Goal: Task Accomplishment & Management: Complete application form

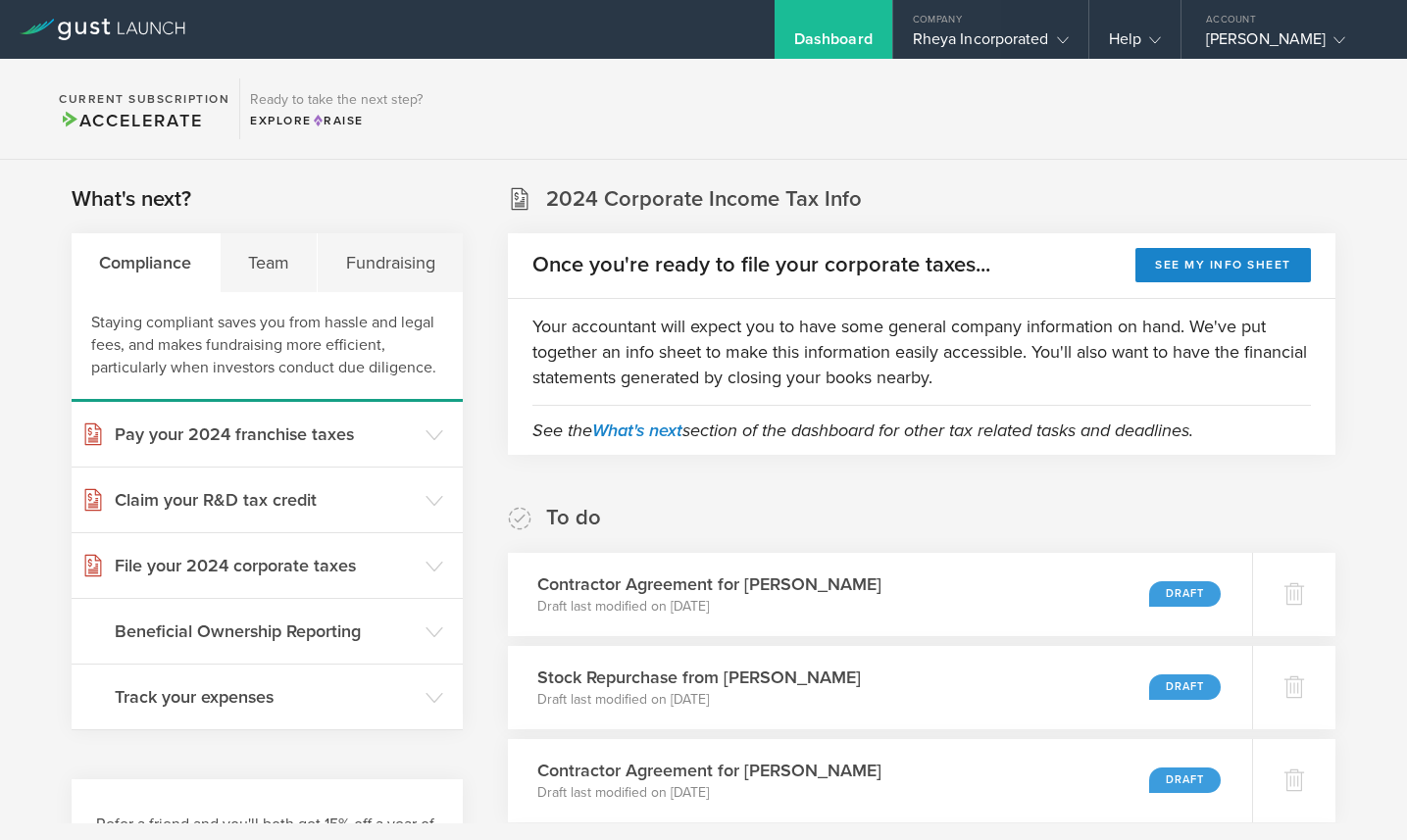
click at [785, 85] on section "Current Subscription Accelerate Ready to take the next step? Explore Raise" at bounding box center [703, 108] width 1407 height 101
click at [1004, 41] on div "Rheya Incorporated" at bounding box center [991, 45] width 156 height 30
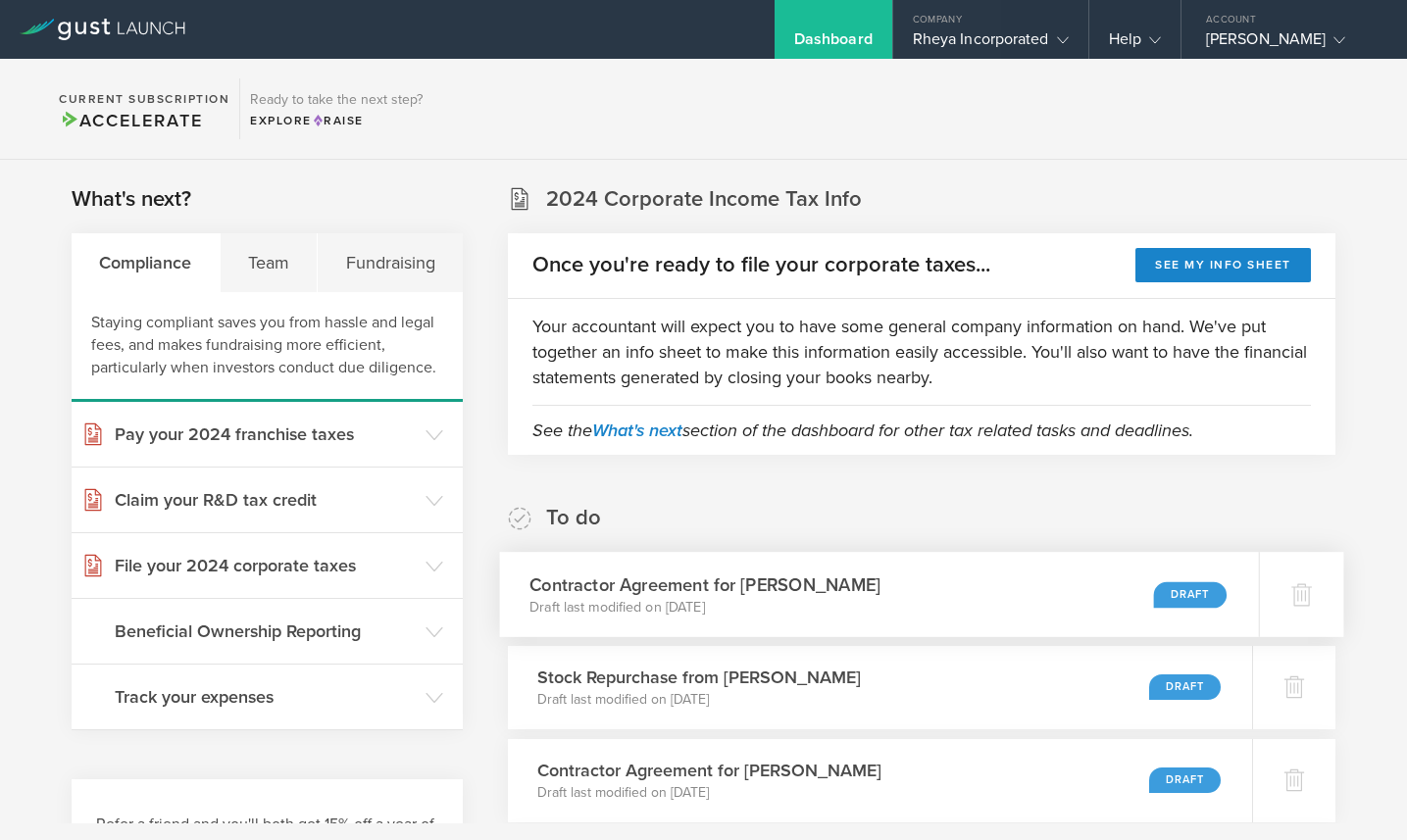
click at [808, 569] on div "Contractor Agreement for Tiger Lily Draft last modified on Sep 23, 2025 Draft" at bounding box center [879, 594] width 759 height 86
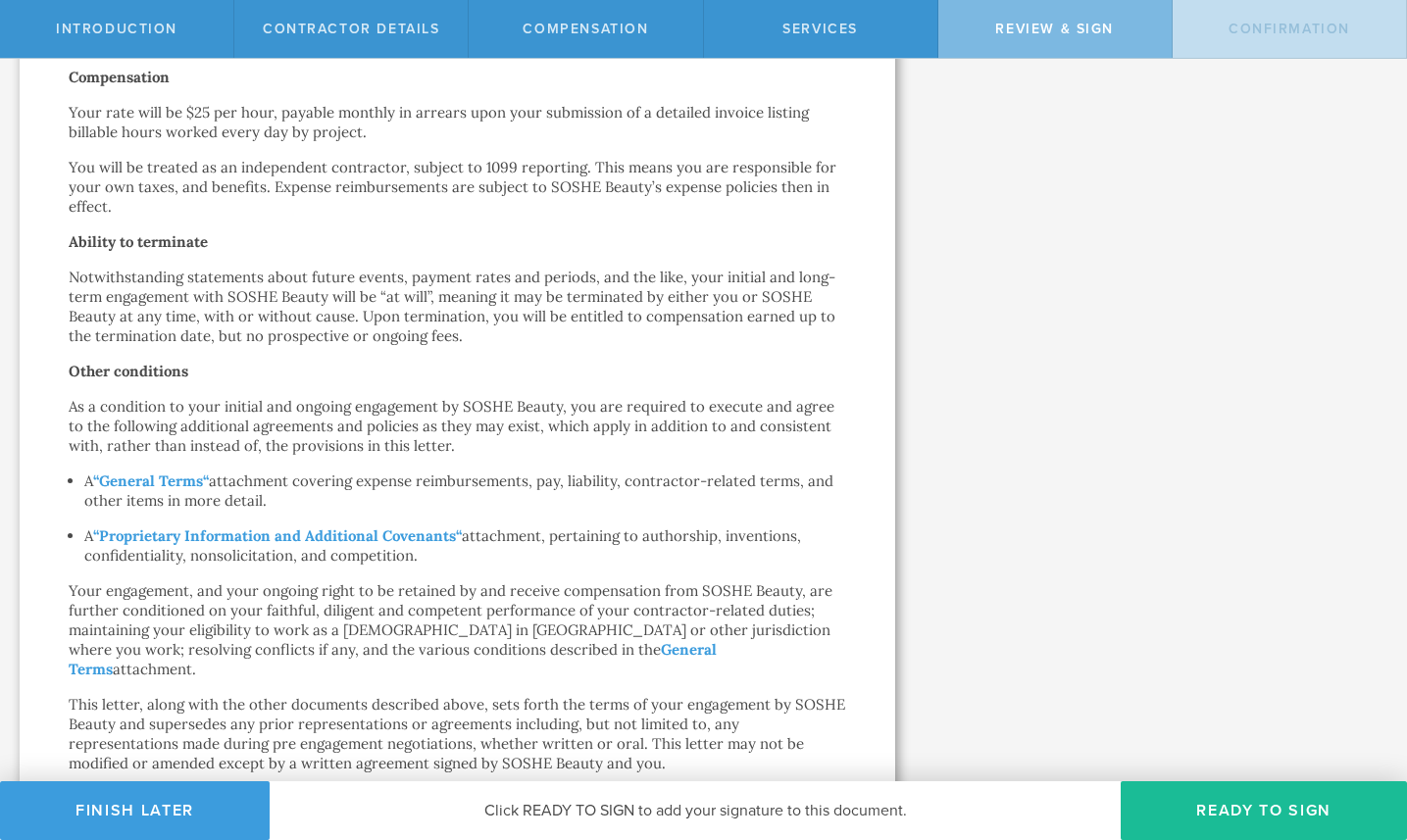
scroll to position [656, 0]
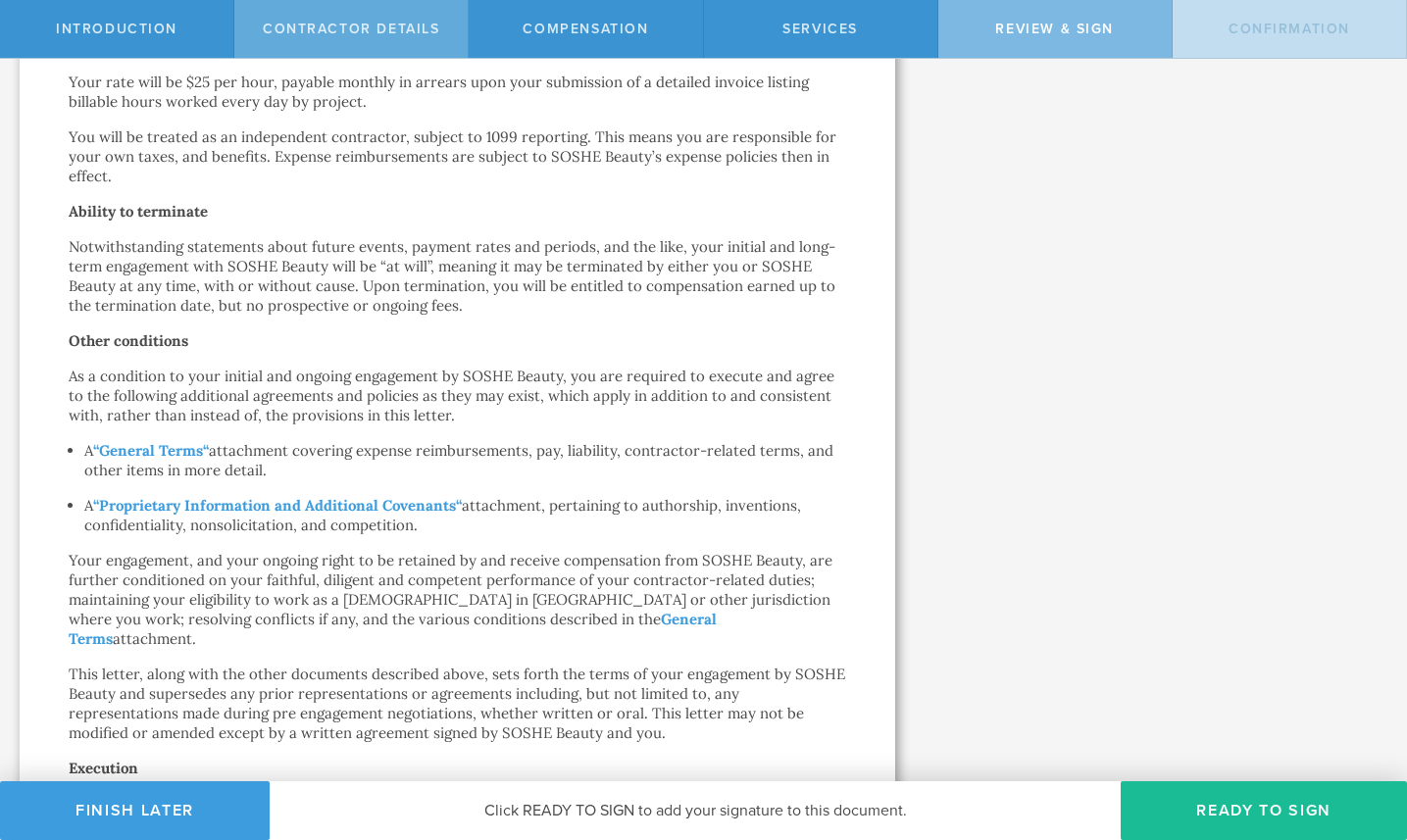
click at [442, 27] on div "Contractor details" at bounding box center [351, 29] width 234 height 58
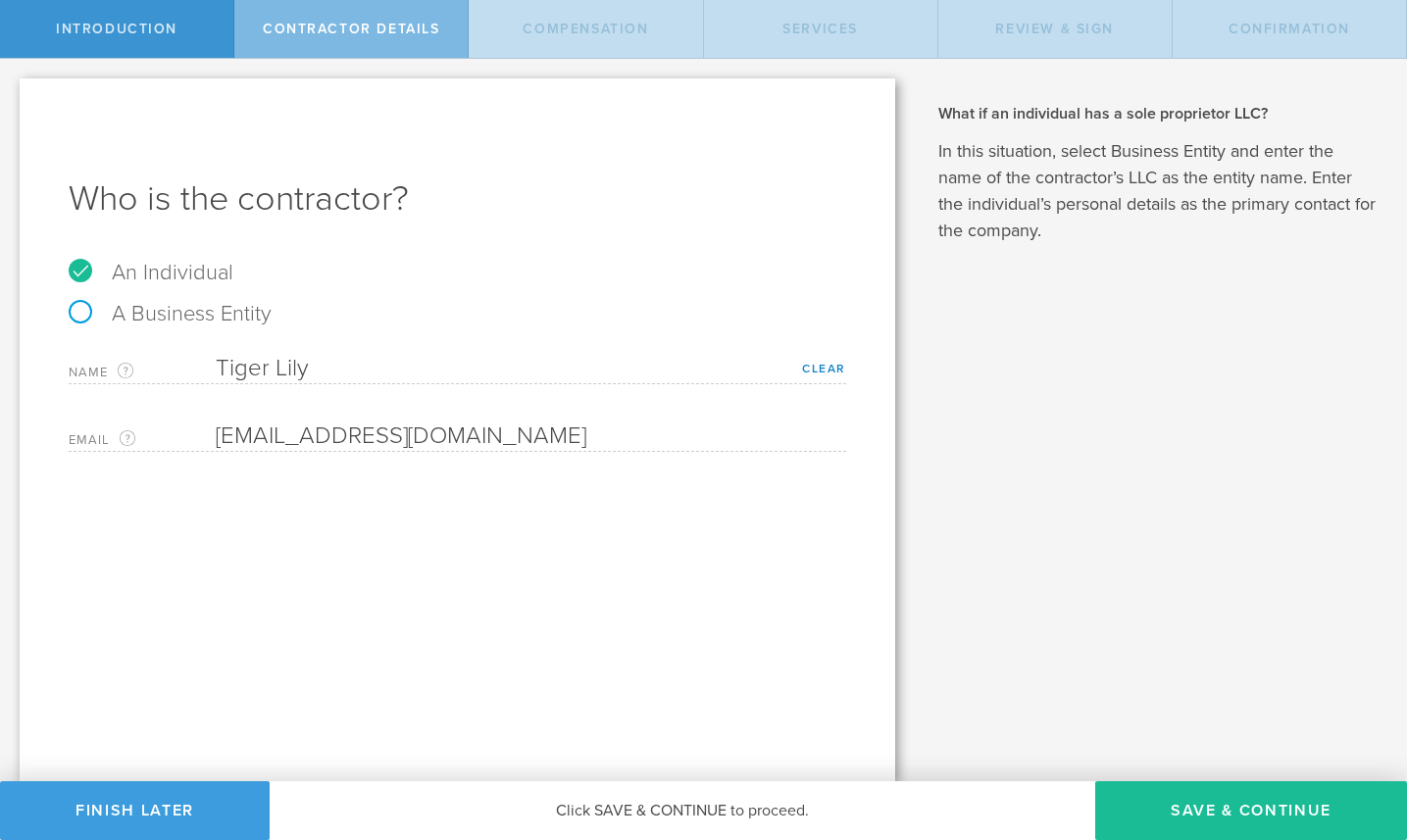
scroll to position [0, 0]
click at [803, 371] on link "Clear" at bounding box center [824, 368] width 44 height 14
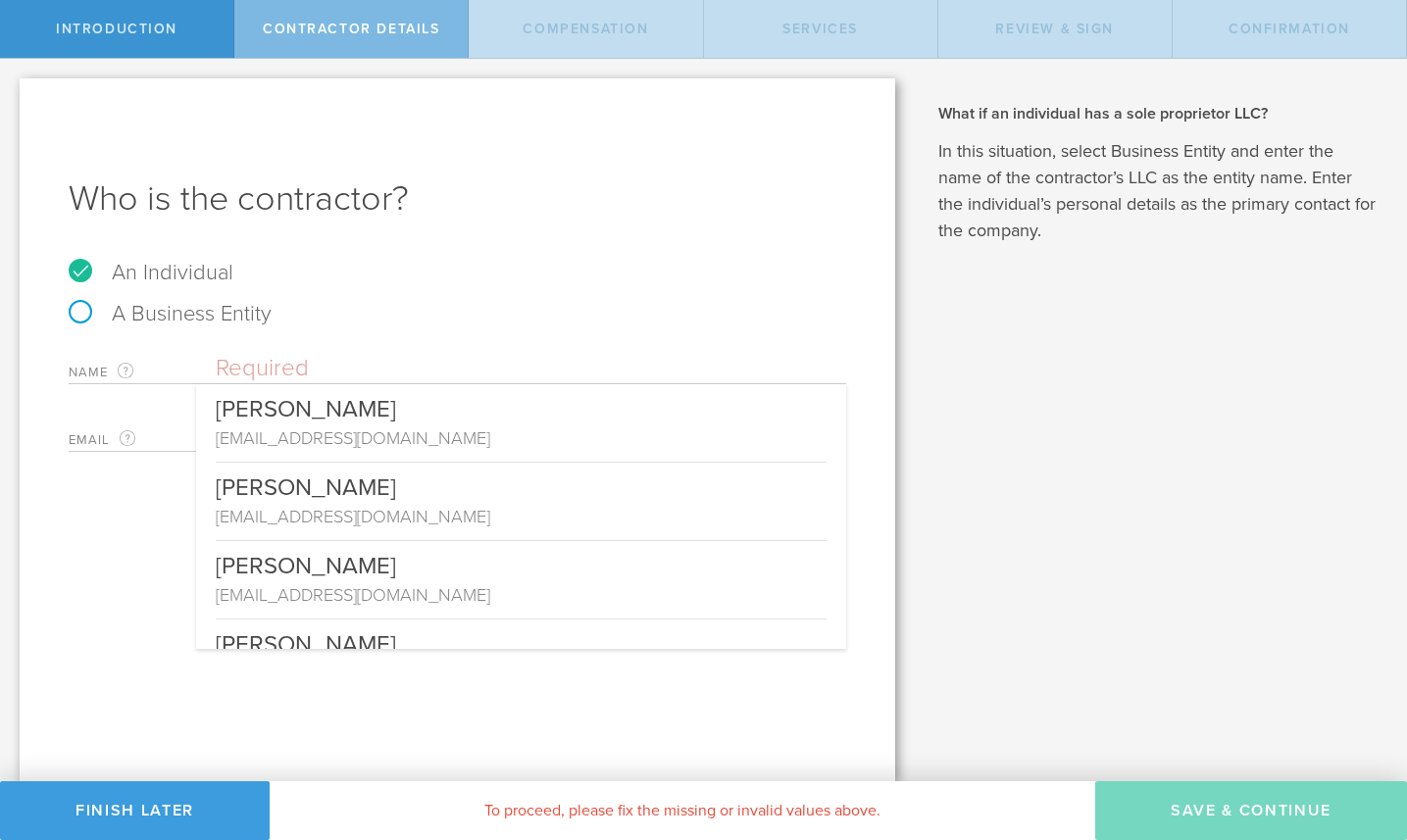
click at [707, 376] on input "text" at bounding box center [531, 369] width 630 height 30
paste input "[PERSON_NAME]"
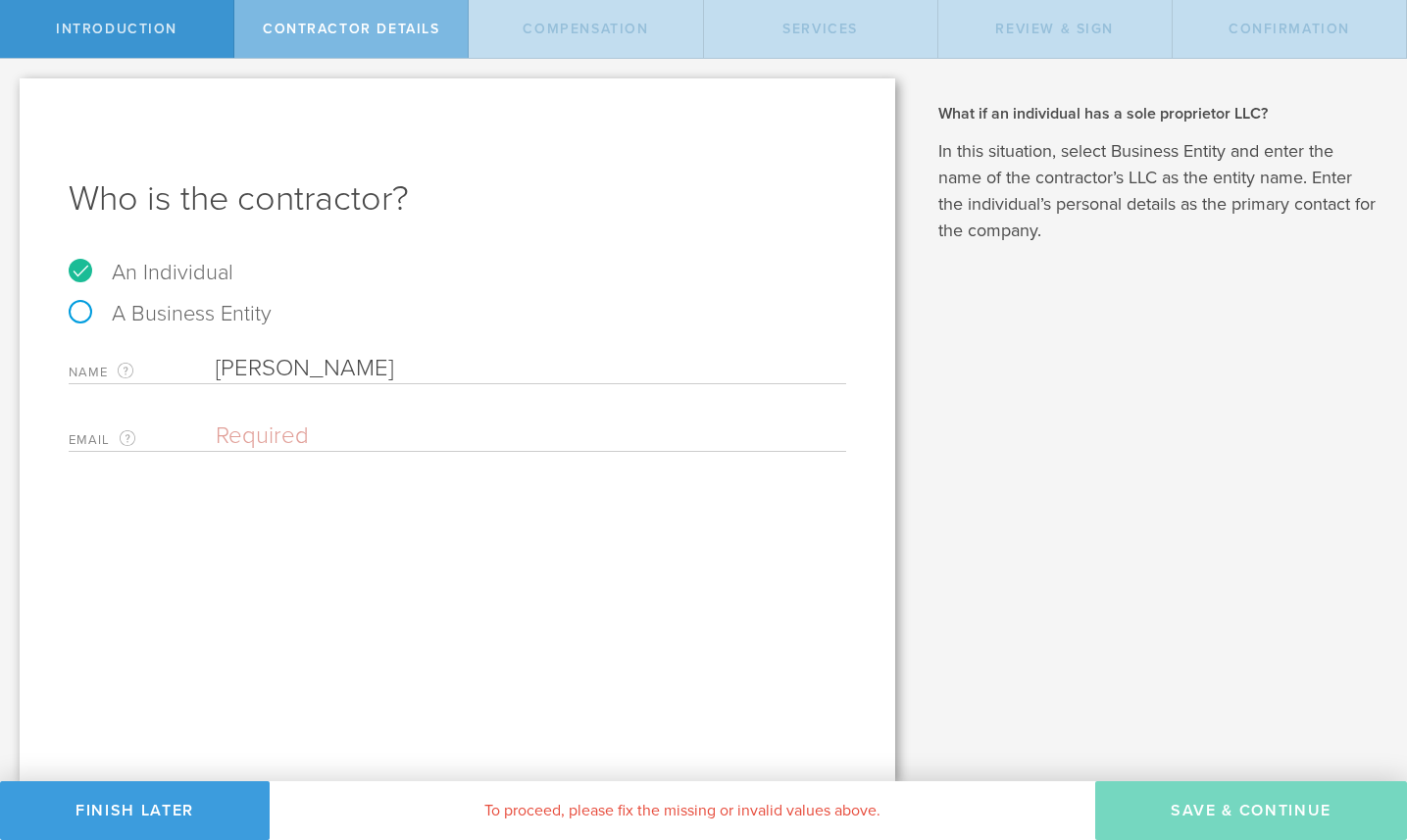
type input "[PERSON_NAME]"
click at [615, 720] on div "Who is the contractor? An Individual A Business Entity Name The first and last …" at bounding box center [457, 430] width 875 height 703
click at [510, 451] on div "Who is the contractor? An Individual A Business Entity Name The first and last …" at bounding box center [457, 430] width 875 height 703
click at [329, 438] on input "email" at bounding box center [526, 436] width 620 height 30
paste input "[EMAIL_ADDRESS][DOMAIN_NAME]"
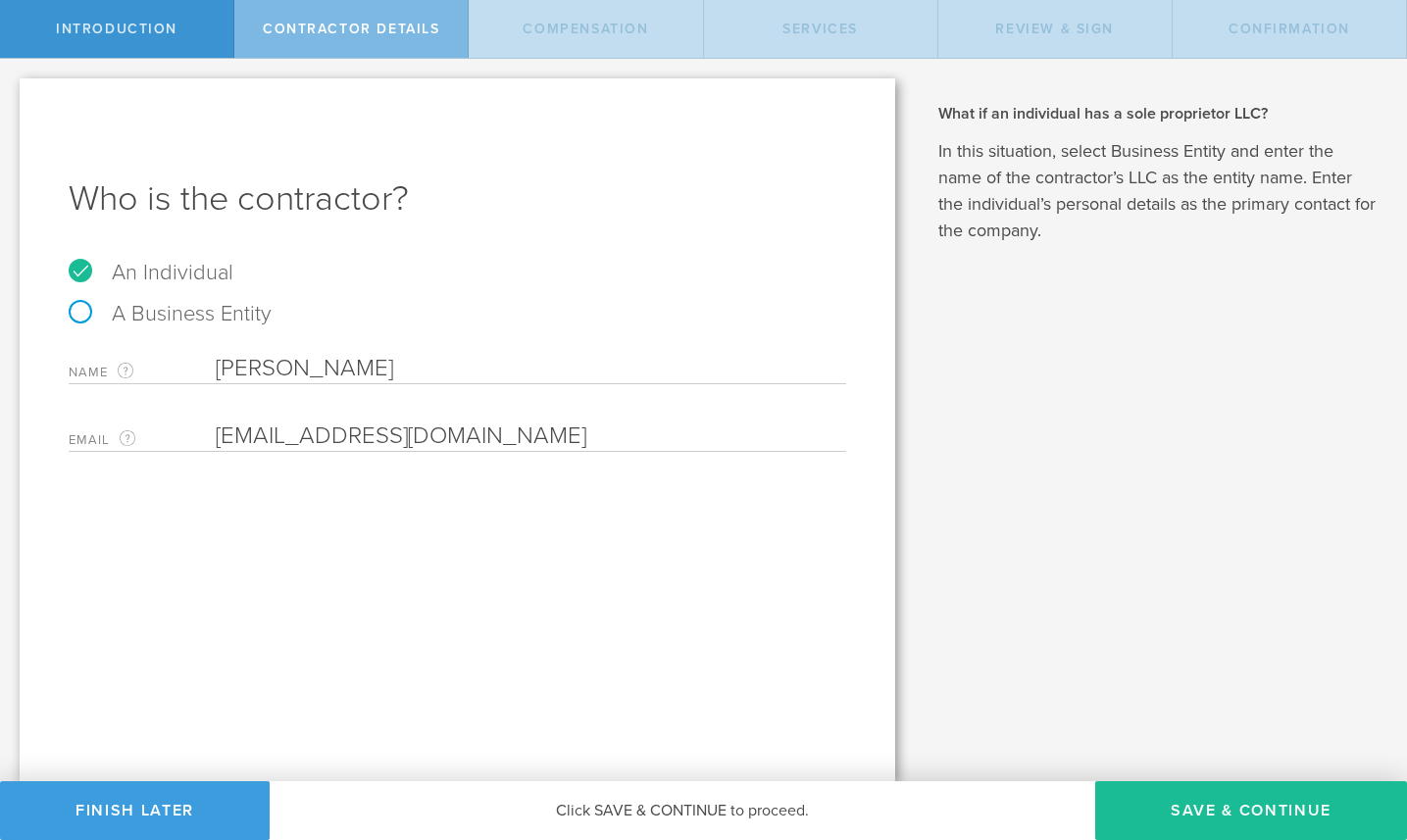
type input "[EMAIL_ADDRESS][DOMAIN_NAME]"
click at [767, 568] on div "Who is the contractor? An Individual A Business Entity Name The first and last …" at bounding box center [457, 430] width 875 height 703
click at [1197, 818] on button "Save & Continue" at bounding box center [1251, 810] width 312 height 59
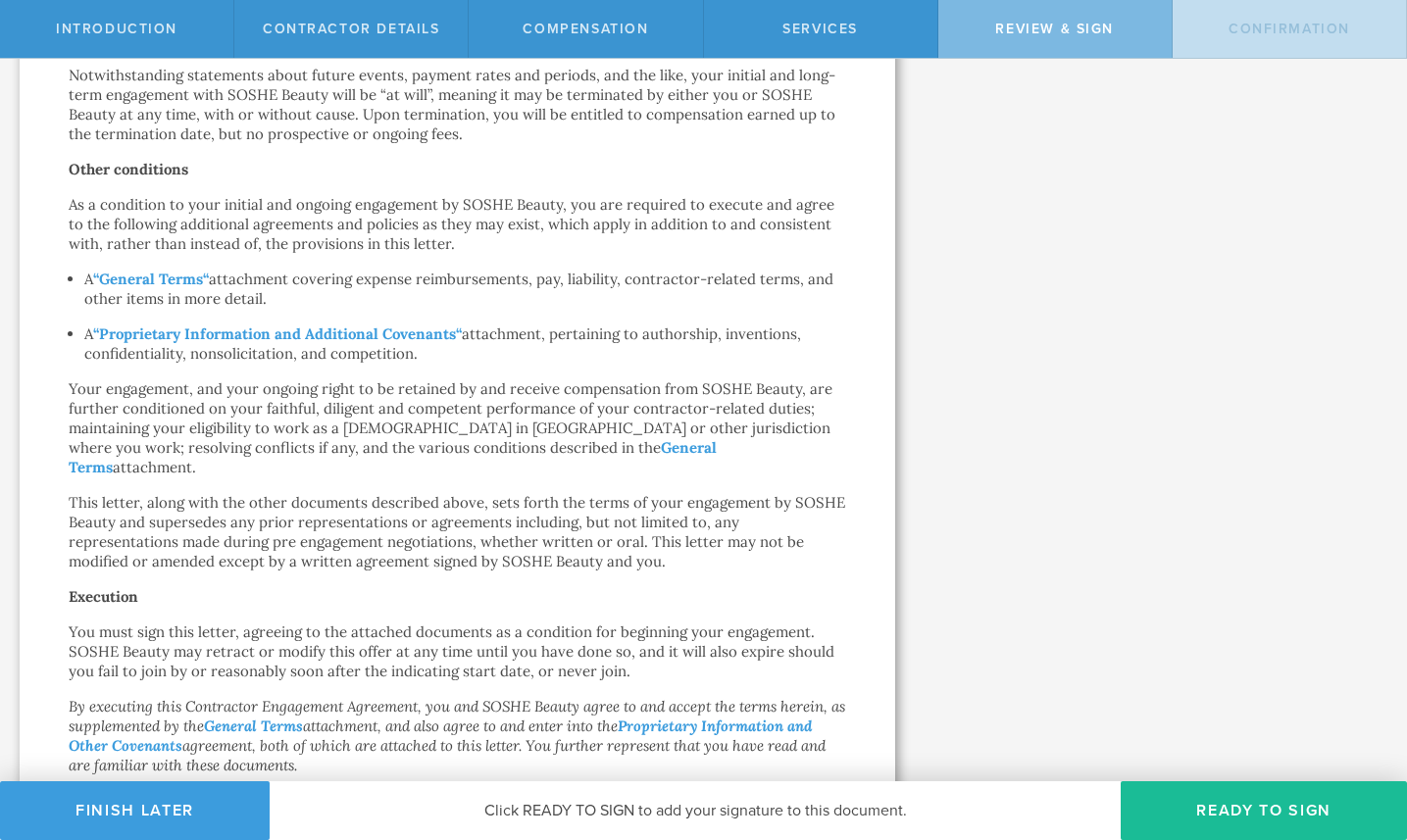
scroll to position [1048, 0]
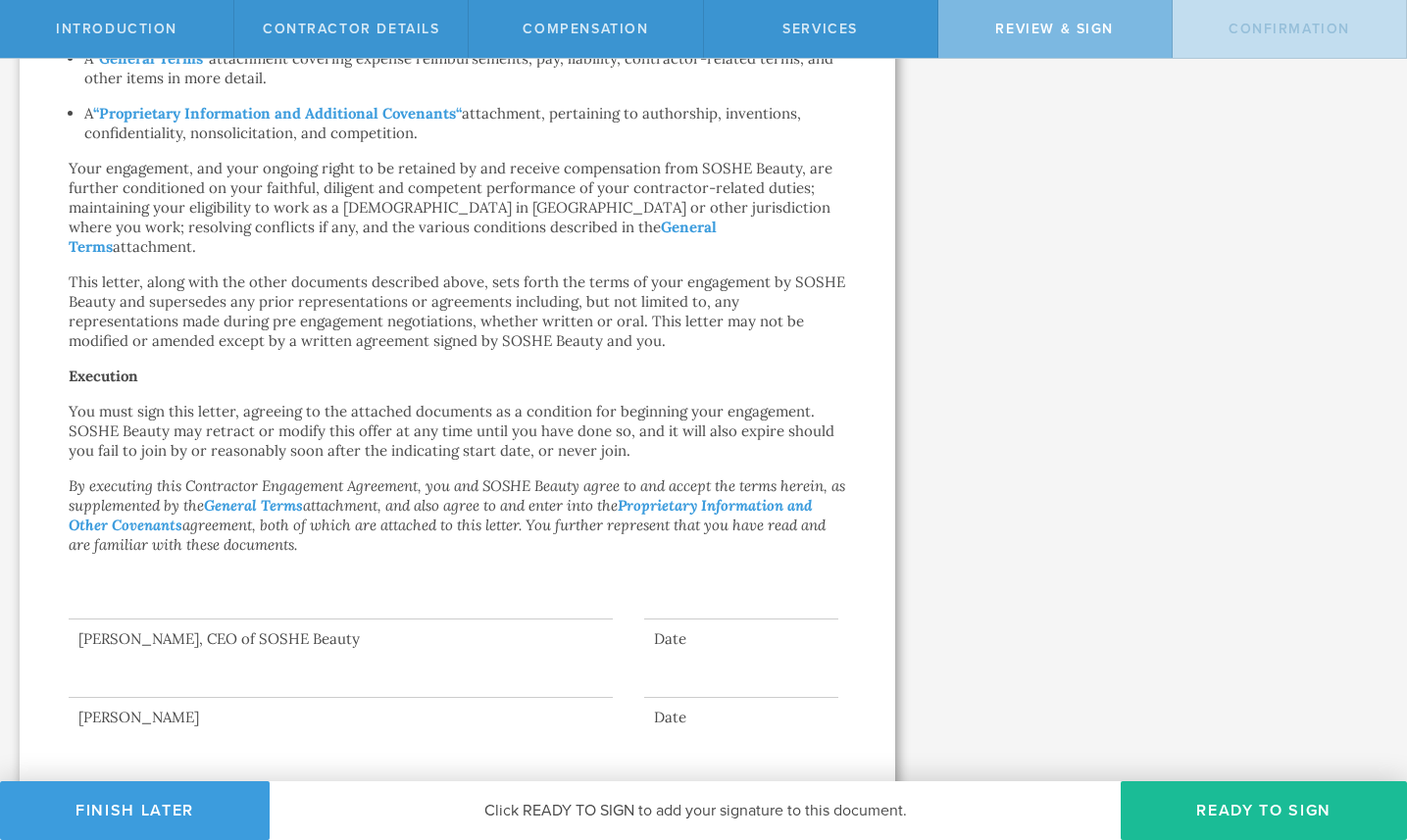
click at [1246, 817] on button "Ready to Sign" at bounding box center [1265, 810] width 287 height 59
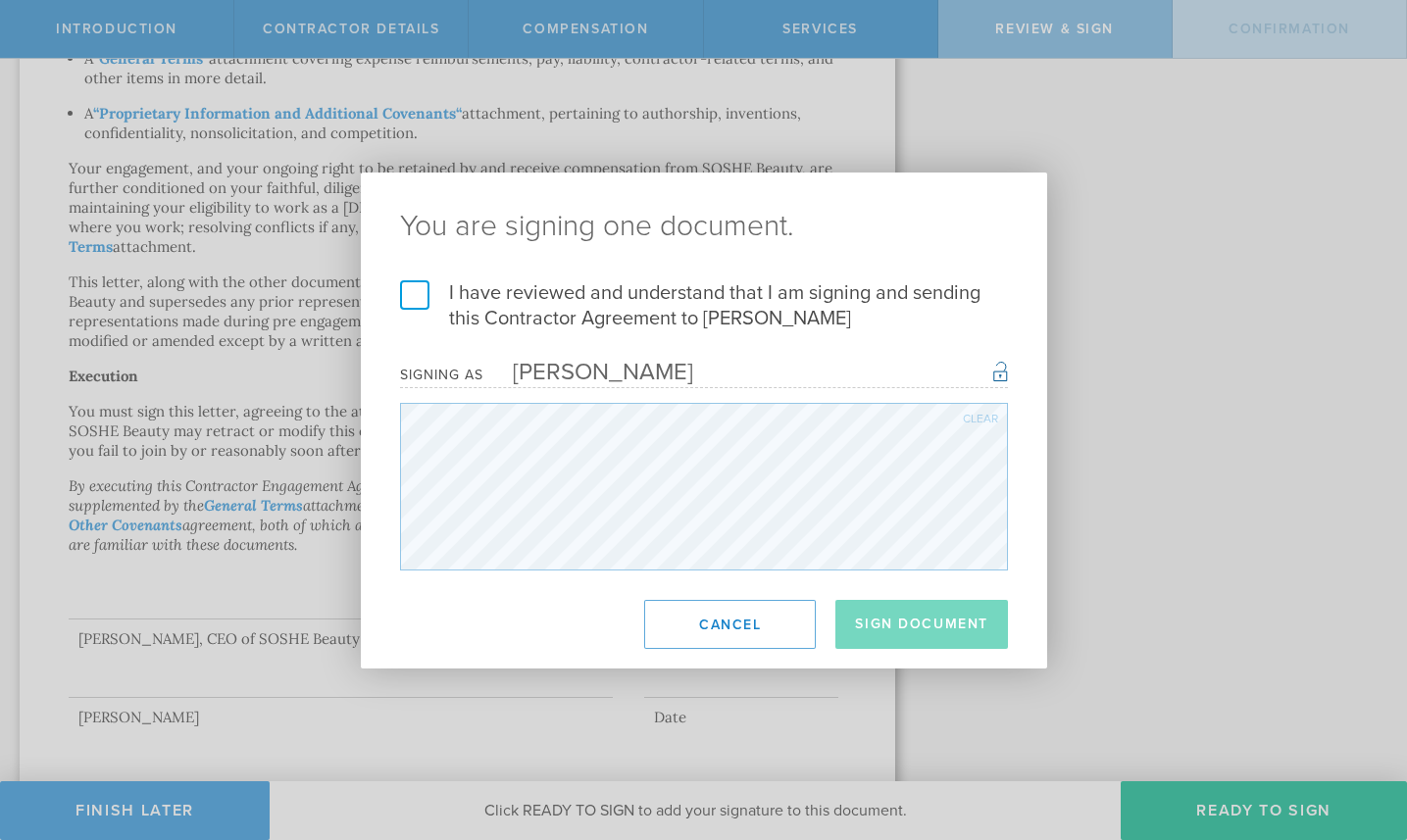
click at [410, 301] on label "I have reviewed and understand that I am signing and sending this Contractor Ag…" at bounding box center [704, 306] width 608 height 51
click at [0, 0] on input "I have reviewed and understand that I am signing and sending this Contractor Ag…" at bounding box center [0, 0] width 0 height 0
click at [892, 625] on button "Sign Document" at bounding box center [921, 624] width 172 height 49
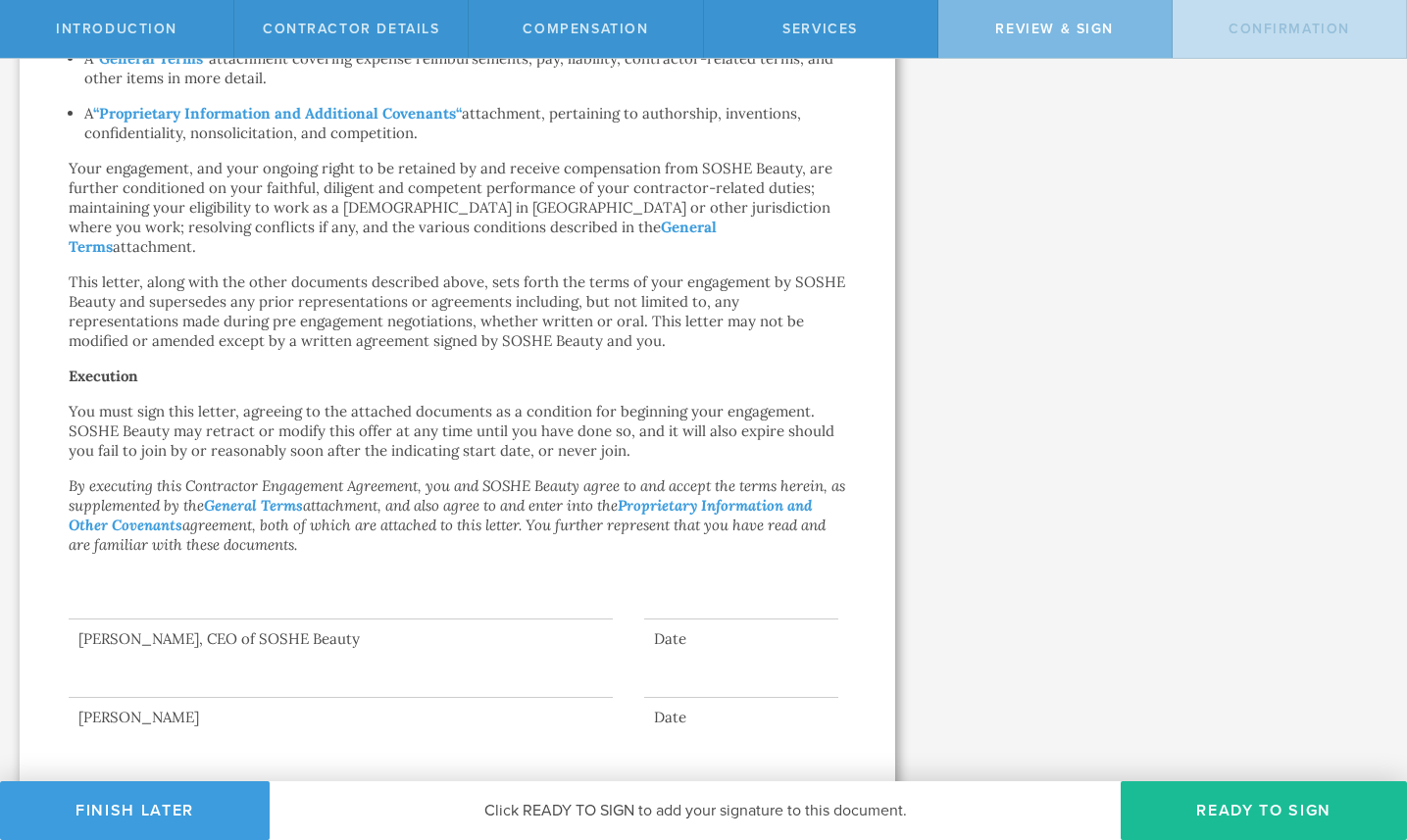
scroll to position [0, 0]
